Goal: Obtain resource: Obtain resource

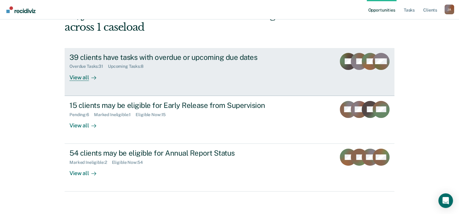
scroll to position [44, 0]
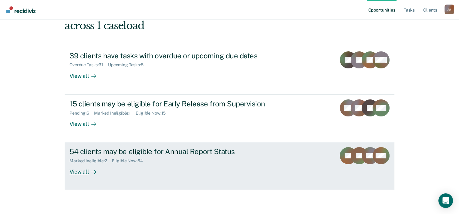
click at [175, 152] on div "54 clients may be eligible for Annual Report Status" at bounding box center [175, 151] width 213 height 9
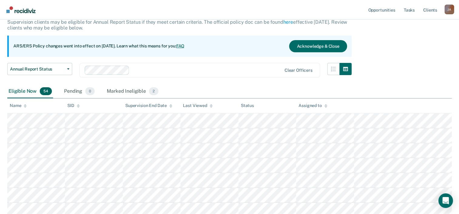
scroll to position [61, 0]
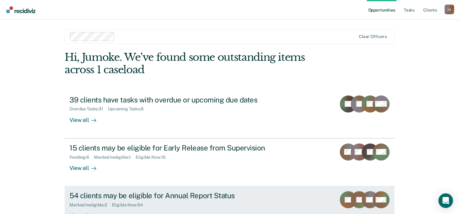
click at [146, 197] on div "54 clients may be eligible for Annual Report Status" at bounding box center [175, 195] width 213 height 9
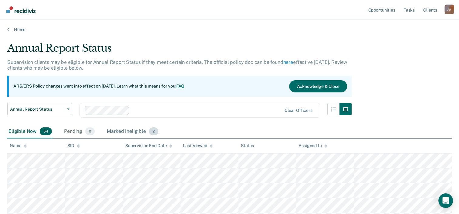
click at [123, 131] on div "Marked Ineligible 2" at bounding box center [133, 131] width 54 height 13
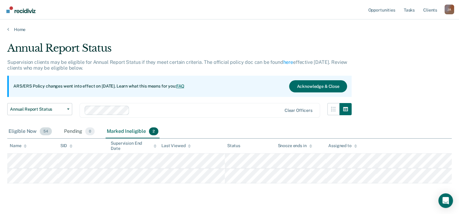
click at [24, 129] on div "Eligible Now 54" at bounding box center [30, 131] width 46 height 13
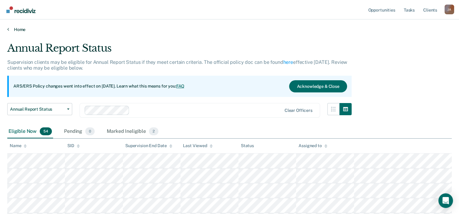
click at [8, 30] on icon at bounding box center [8, 29] width 2 height 5
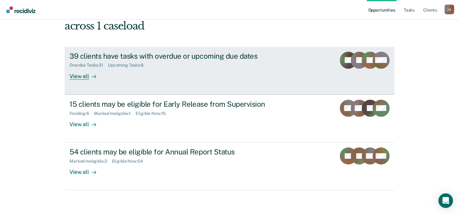
scroll to position [44, 0]
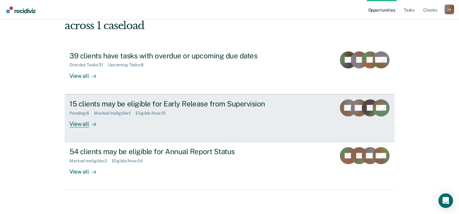
click at [137, 118] on div "15 clients may be eligible for Early Release from Supervision Pending : 6 Marke…" at bounding box center [183, 113] width 228 height 28
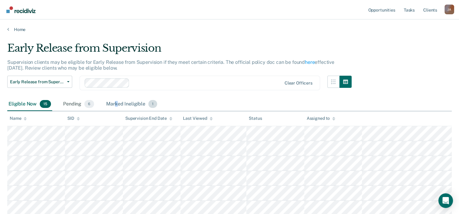
click at [116, 103] on div "Marked Ineligible 1" at bounding box center [131, 103] width 53 height 13
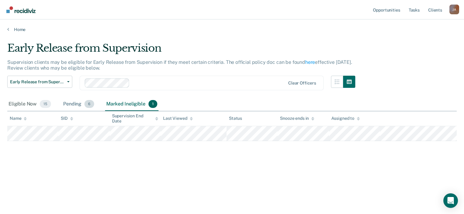
drag, startPoint x: 116, startPoint y: 103, endPoint x: 84, endPoint y: 106, distance: 32.0
click at [84, 106] on div "Pending 6" at bounding box center [78, 103] width 33 height 13
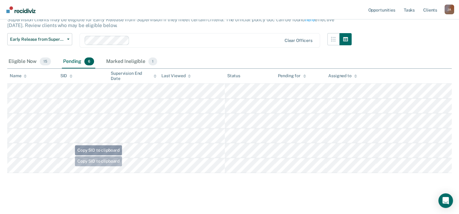
scroll to position [45, 0]
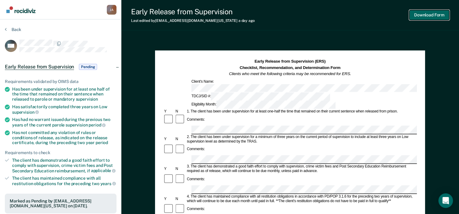
click at [425, 18] on button "Download Form" at bounding box center [429, 15] width 40 height 10
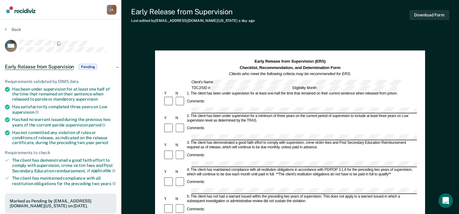
click at [5, 28] on section "Back MH Early Release from Supervision Pending Requirements validated by OIMS d…" at bounding box center [60, 181] width 121 height 324
click at [6, 29] on button "Back" at bounding box center [13, 29] width 16 height 5
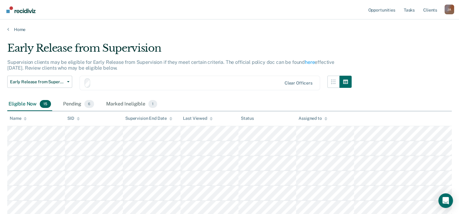
scroll to position [45, 0]
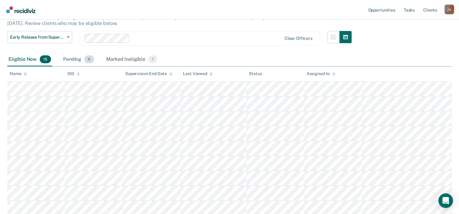
click at [70, 59] on div "Pending 6" at bounding box center [78, 59] width 33 height 13
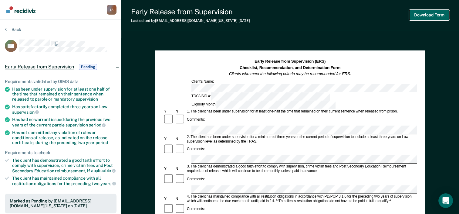
click at [439, 17] on button "Download Form" at bounding box center [429, 15] width 40 height 10
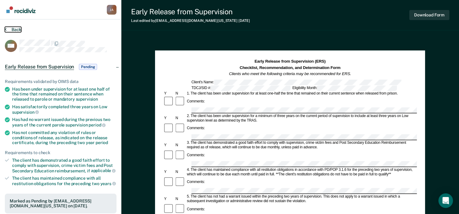
click at [5, 28] on icon at bounding box center [6, 29] width 2 height 5
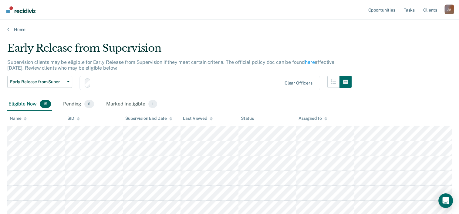
scroll to position [45, 0]
